Goal: Complete application form

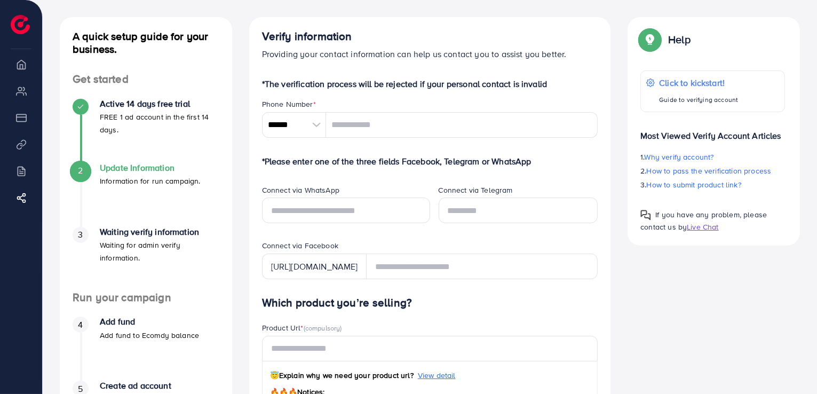
scroll to position [50, 0]
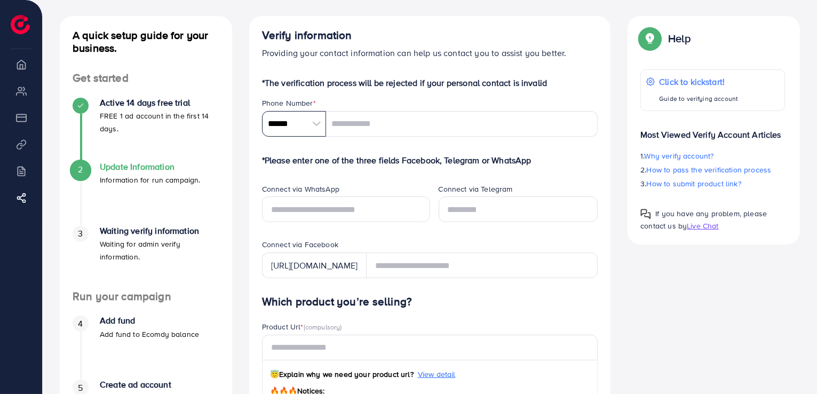
click at [304, 117] on input "******" at bounding box center [294, 124] width 64 height 26
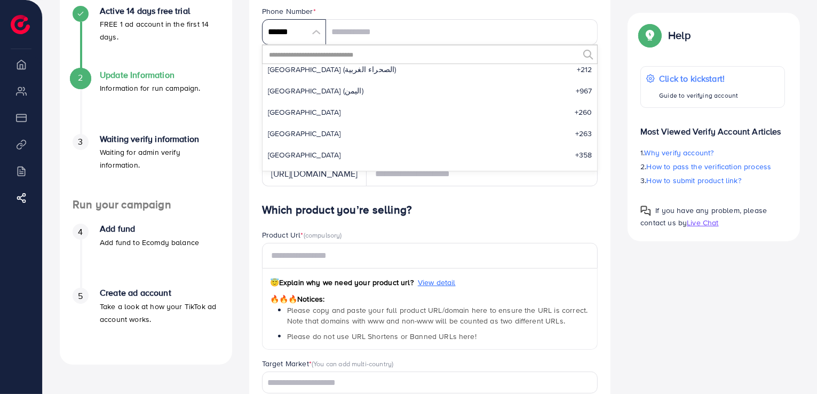
scroll to position [0, 0]
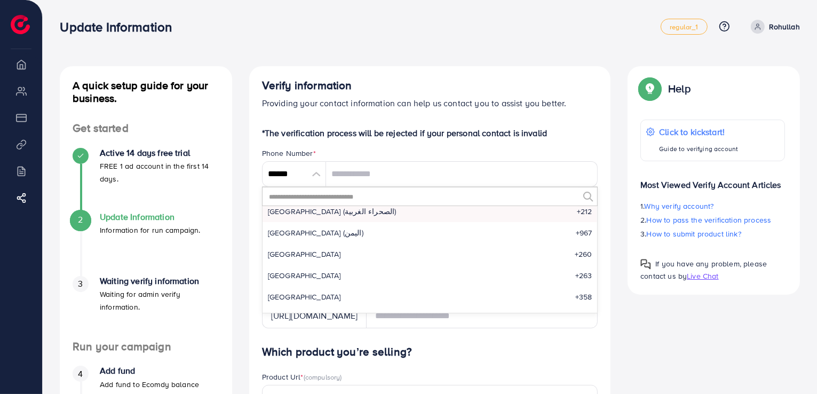
click at [305, 219] on li "[GEOGRAPHIC_DATA] (‫الصحراء الغربية‬‎) +212" at bounding box center [429, 211] width 335 height 21
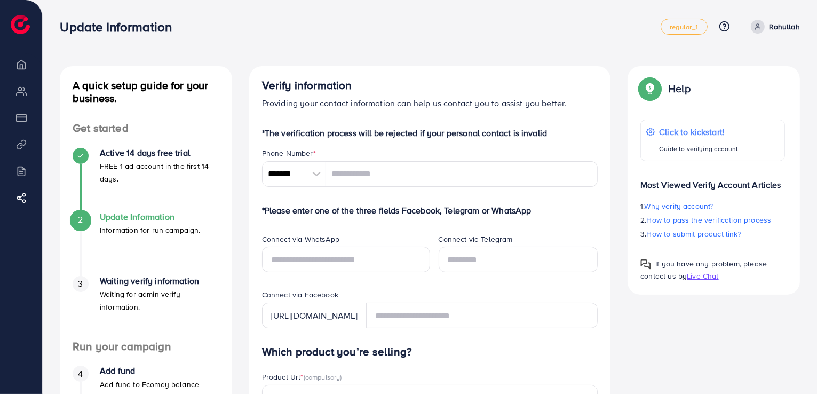
click at [312, 173] on div at bounding box center [316, 174] width 19 height 26
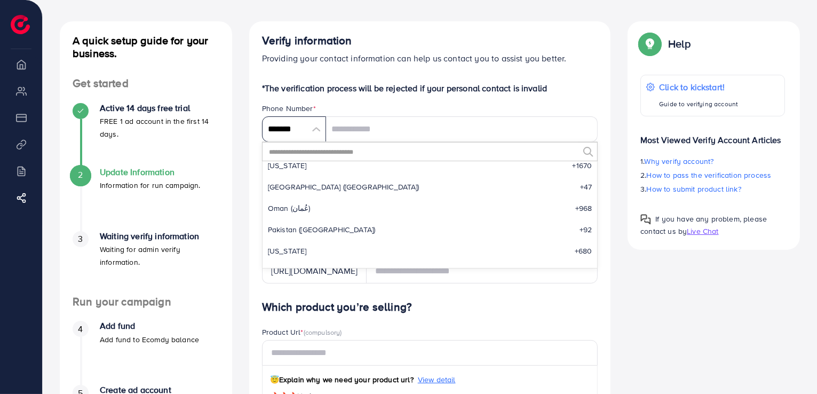
scroll to position [3402, 0]
click at [303, 224] on span "Pakistan (‫[GEOGRAPHIC_DATA]‬‎)" at bounding box center [322, 229] width 108 height 11
type input "******"
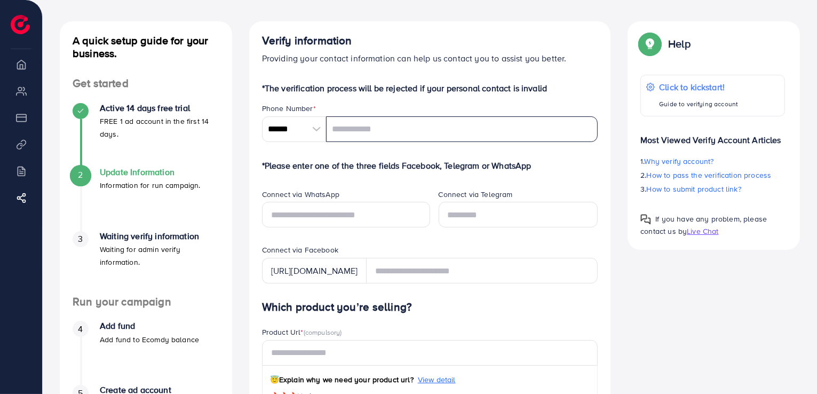
click at [361, 120] on input "tel" at bounding box center [462, 129] width 272 height 26
type input "**********"
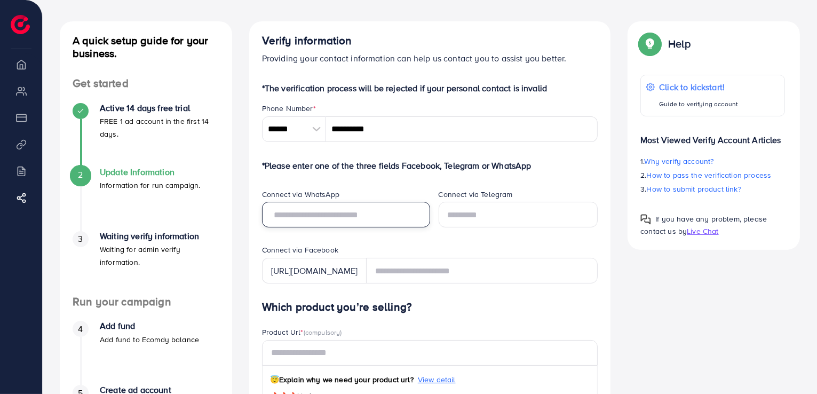
click at [331, 214] on input "text" at bounding box center [346, 215] width 168 height 26
type input "*"
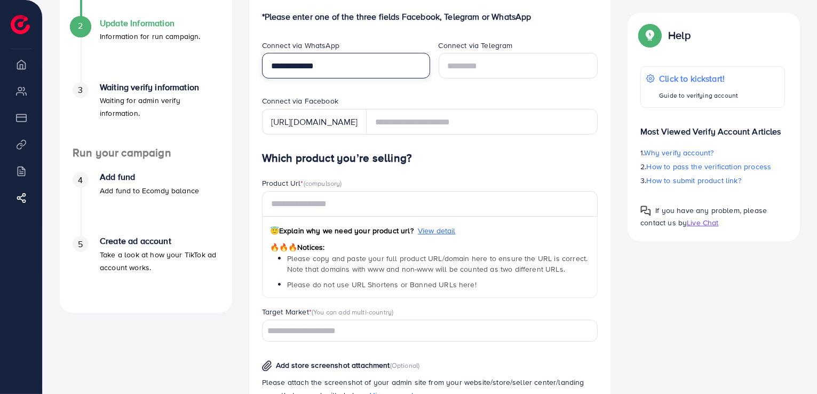
scroll to position [194, 0]
type input "**********"
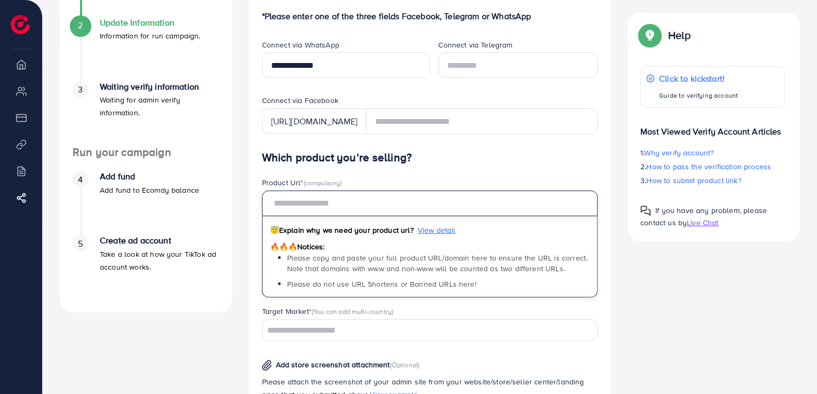
click at [340, 205] on input "text" at bounding box center [430, 203] width 336 height 26
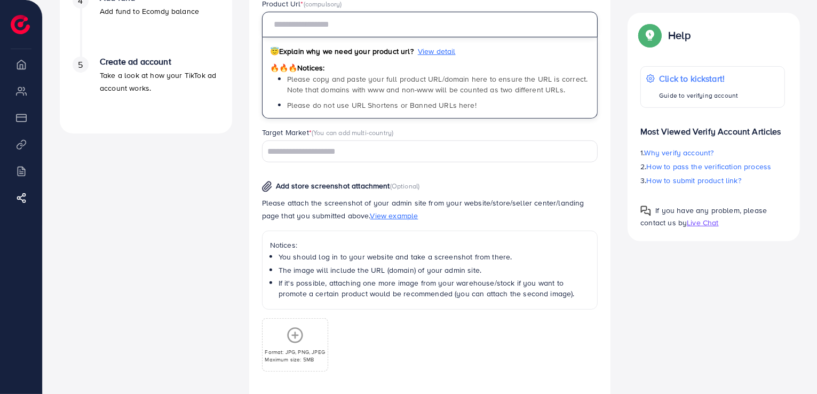
scroll to position [373, 0]
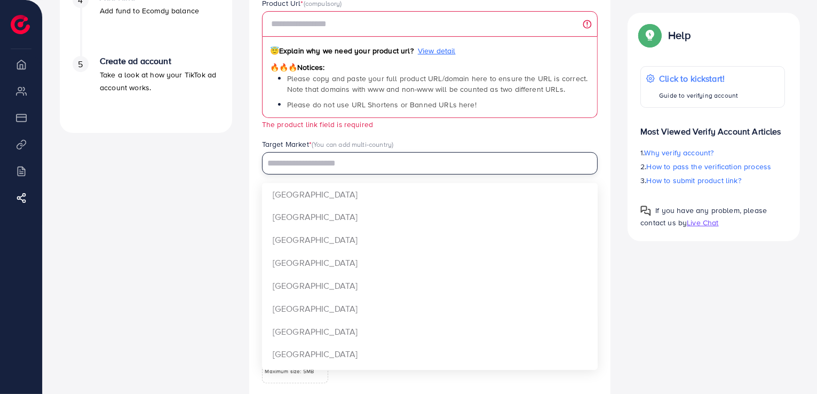
click at [337, 151] on div "Target Market * (You can add multi-country) Loading... [GEOGRAPHIC_DATA] [GEOGR…" at bounding box center [430, 156] width 336 height 35
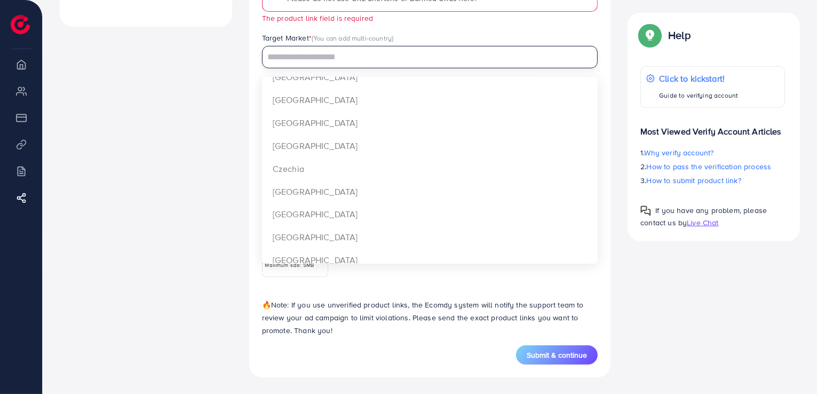
scroll to position [173, 0]
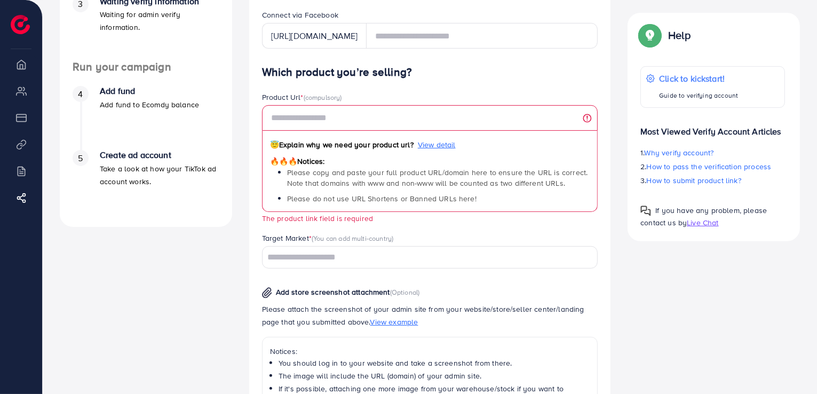
scroll to position [281, 0]
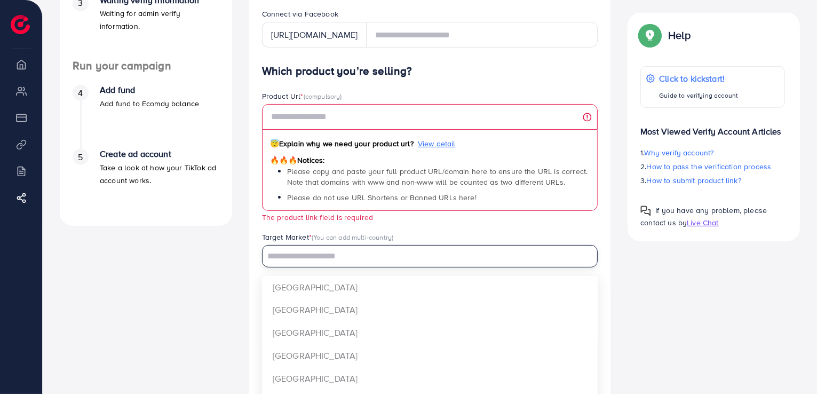
click at [290, 257] on input "Search for option" at bounding box center [424, 256] width 321 height 17
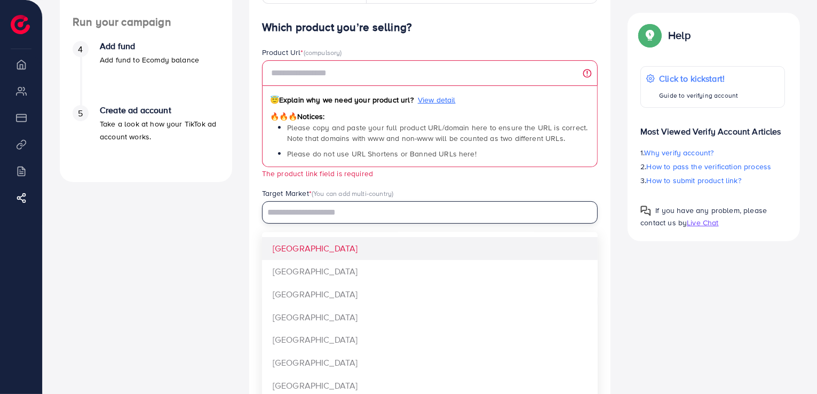
scroll to position [0, 0]
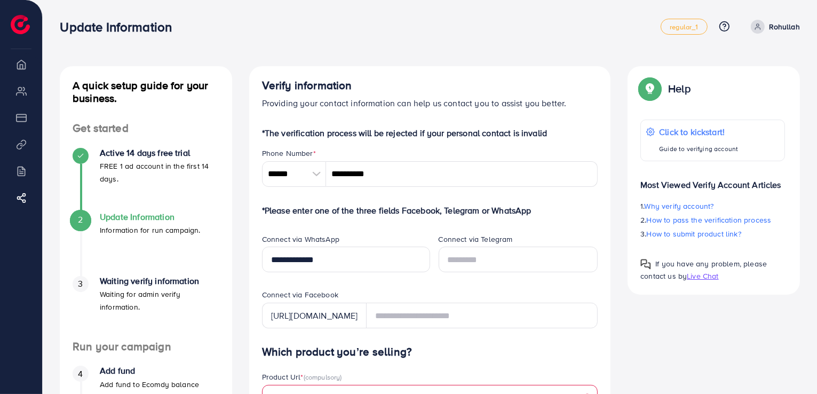
click at [758, 23] on icon at bounding box center [757, 26] width 7 height 7
click at [197, 40] on div "Update Information regular_1 Help Center Contact Support Plans and Pricing Term…" at bounding box center [430, 27] width 740 height 30
click at [18, 173] on li "Billing" at bounding box center [21, 170] width 42 height 21
drag, startPoint x: 15, startPoint y: 152, endPoint x: 17, endPoint y: 113, distance: 39.0
click at [17, 113] on ul "Overview My ad accounts Payment Product Links Billing Affiliate Program" at bounding box center [21, 139] width 42 height 172
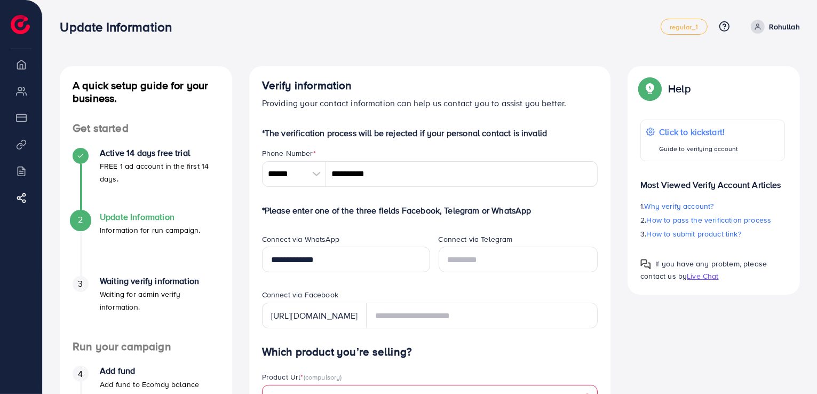
click at [17, 113] on li "Payment" at bounding box center [21, 117] width 42 height 21
drag, startPoint x: 15, startPoint y: 102, endPoint x: 18, endPoint y: 93, distance: 9.5
click at [18, 93] on ul "Overview My ad accounts Payment Product Links Billing Affiliate Program" at bounding box center [21, 139] width 42 height 172
drag, startPoint x: 18, startPoint y: 93, endPoint x: 19, endPoint y: 69, distance: 24.6
click at [19, 69] on ul "Overview My ad accounts Payment Product Links Billing Affiliate Program" at bounding box center [21, 139] width 42 height 172
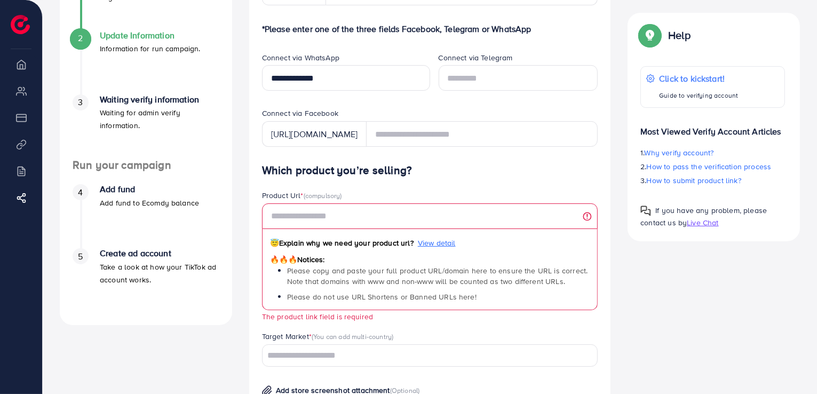
scroll to position [181, 0]
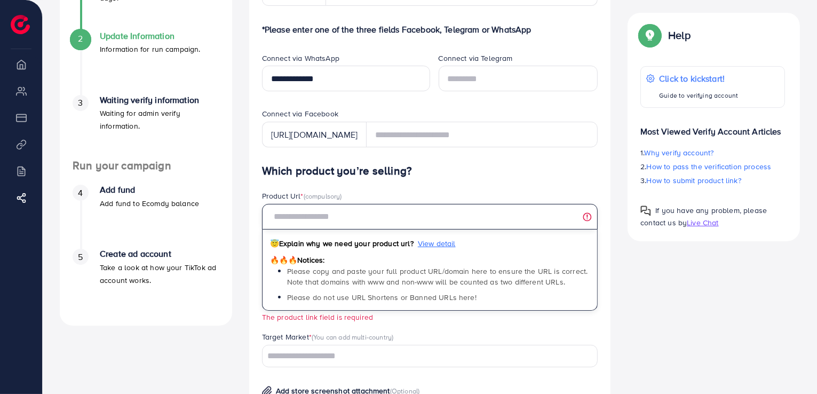
click at [399, 222] on input "text" at bounding box center [430, 217] width 336 height 26
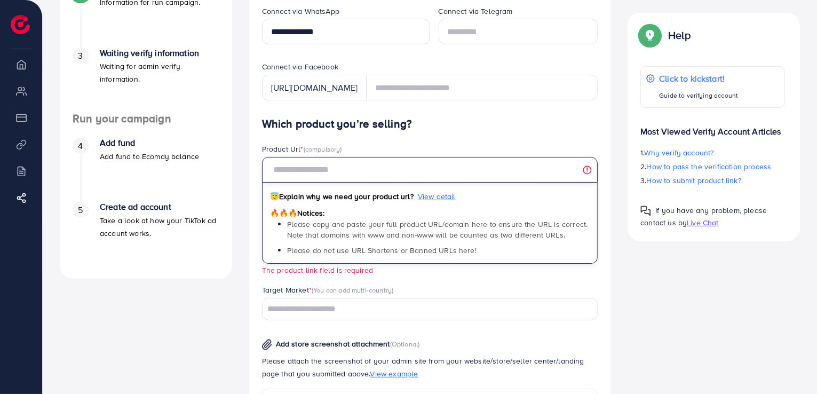
scroll to position [230, 0]
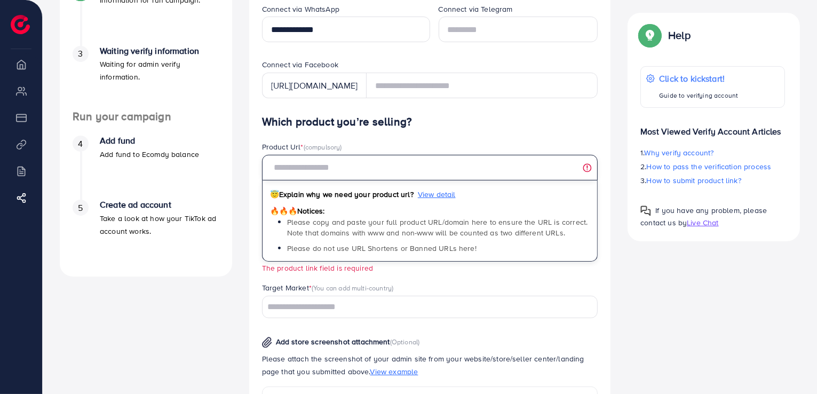
click at [291, 172] on input "text" at bounding box center [430, 168] width 336 height 26
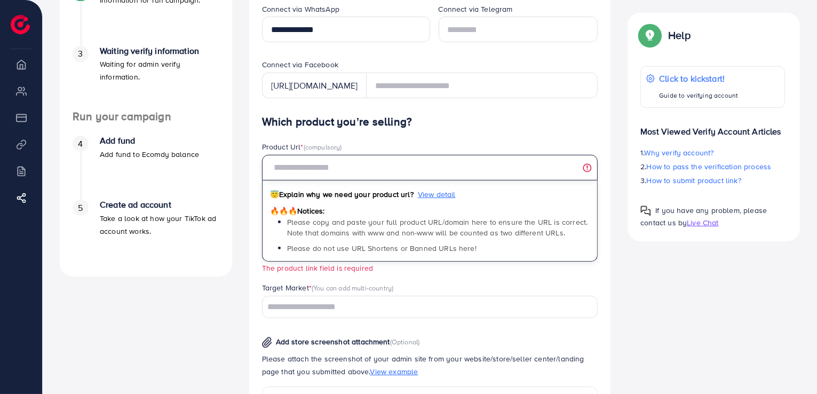
click at [291, 172] on input "text" at bounding box center [430, 168] width 336 height 26
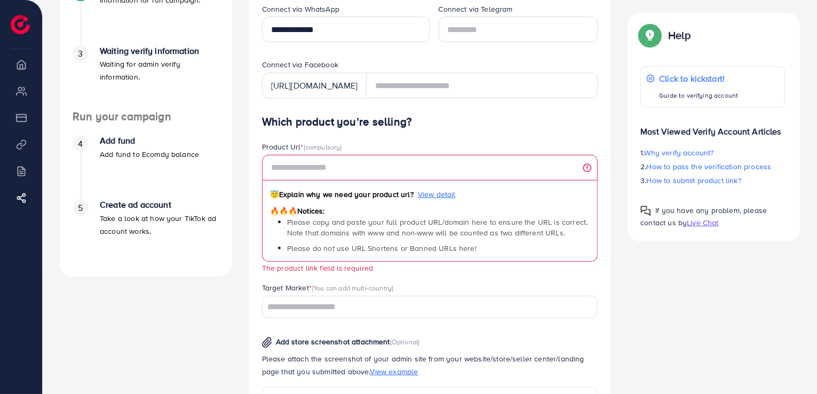
drag, startPoint x: 348, startPoint y: 147, endPoint x: 299, endPoint y: 142, distance: 49.3
click at [299, 142] on div "Product Url * (compulsory)" at bounding box center [430, 147] width 336 height 13
click at [342, 206] on div "😇 Explain why we need your product url? View detail 🔥🔥🔥 Notices: Please copy an…" at bounding box center [430, 220] width 336 height 81
